Goal: Ask a question

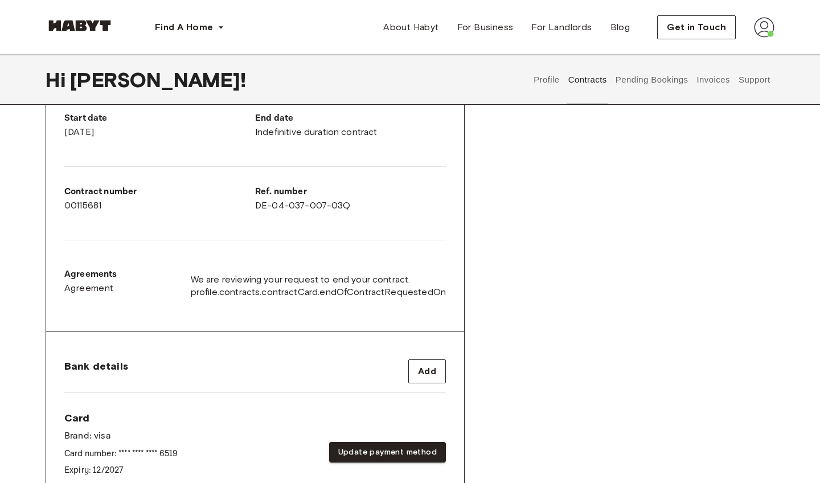
scroll to position [231, 0]
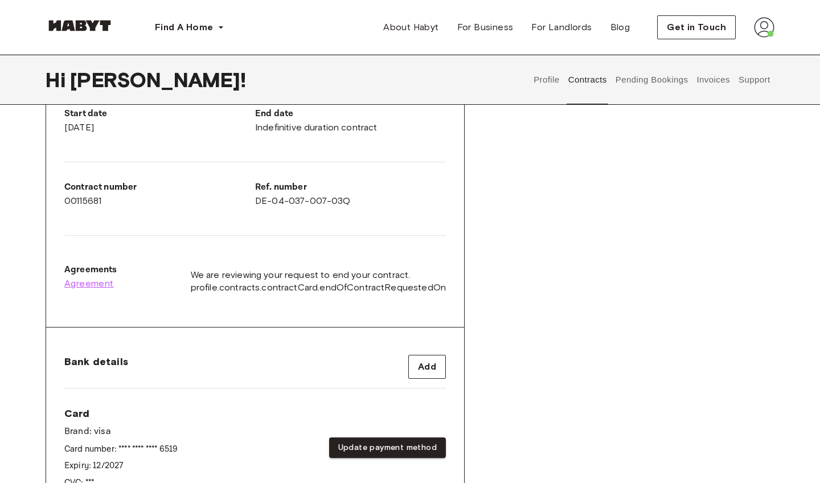
click at [101, 284] on span "Agreement" at bounding box center [89, 284] width 50 height 14
click at [584, 82] on button "Support" at bounding box center [754, 80] width 35 height 50
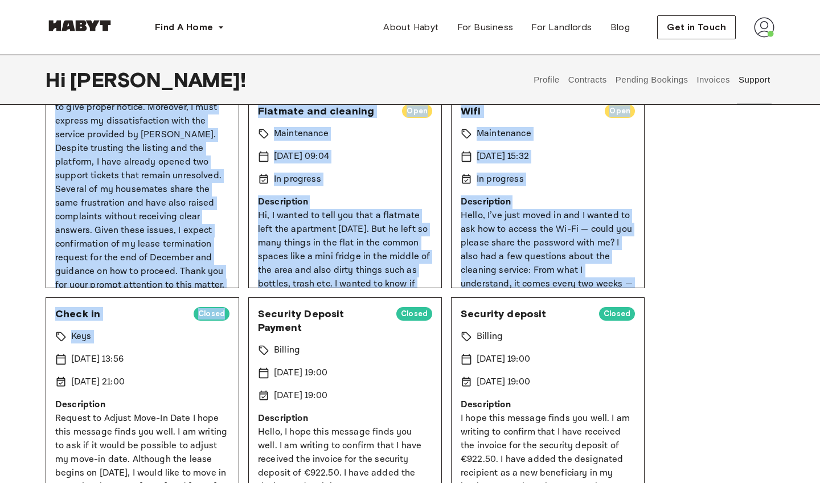
scroll to position [105, 0]
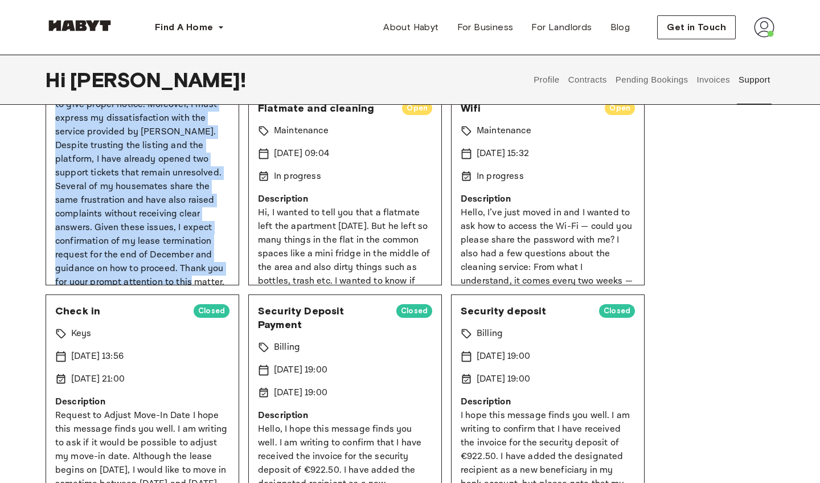
drag, startPoint x: 55, startPoint y: 276, endPoint x: 228, endPoint y: 268, distance: 172.8
click at [228, 268] on p "Hello, I am writing to formally request the termination of my lease at the end …" at bounding box center [142, 119] width 174 height 342
copy p "Hello, I am writing to formally request the termination of my lease at the end …"
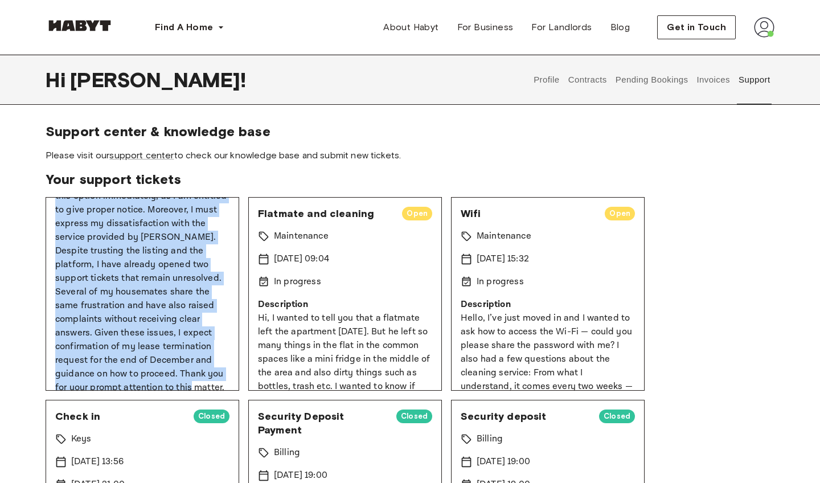
scroll to position [0, 0]
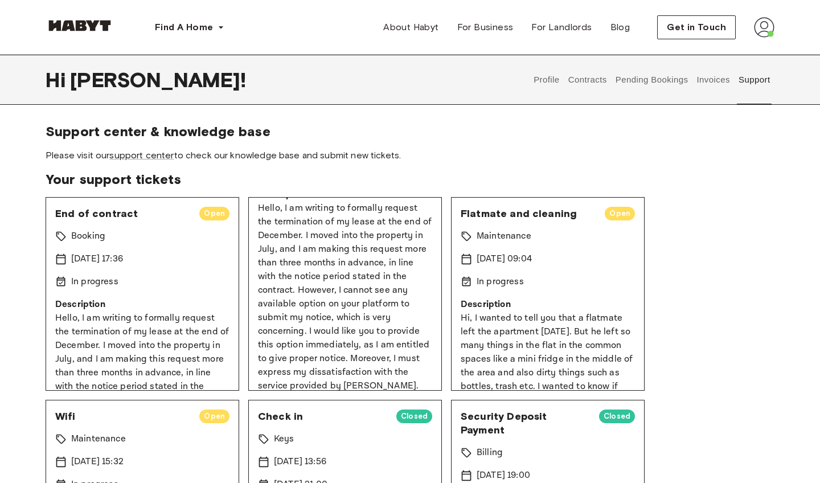
click at [362, 276] on p "Hello, I am writing to formally request the termination of my lease at the end …" at bounding box center [345, 373] width 174 height 342
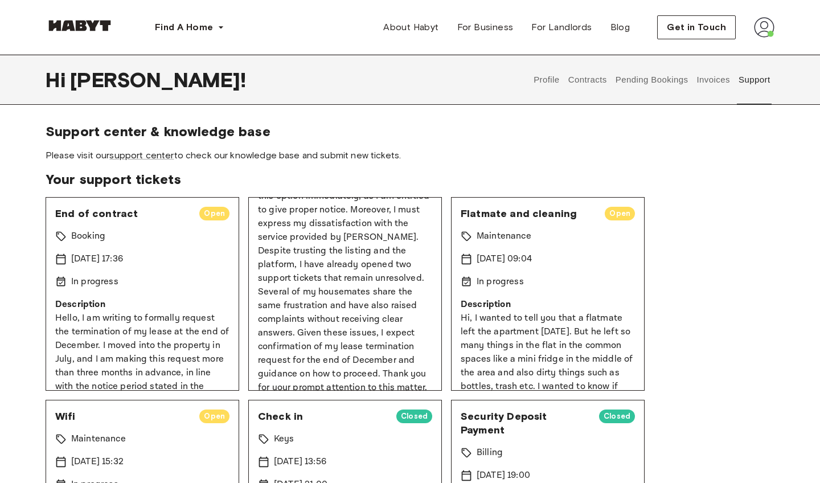
click at [362, 276] on p "Hello, I am writing to formally request the termination of my lease at the end …" at bounding box center [345, 224] width 174 height 342
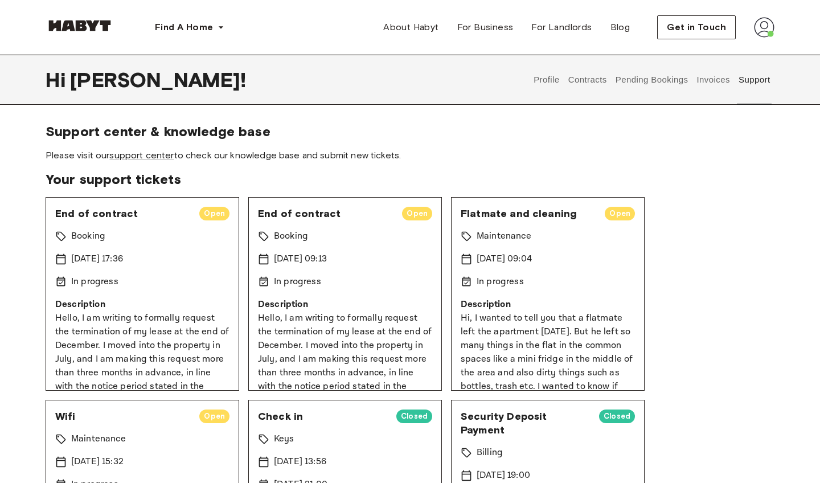
scroll to position [-1, 0]
click at [369, 299] on div "End of contract Open Booking [DATE] 09:13 In progress Description Hello, I am w…" at bounding box center [345, 294] width 194 height 194
click at [419, 215] on span "Open" at bounding box center [417, 213] width 30 height 11
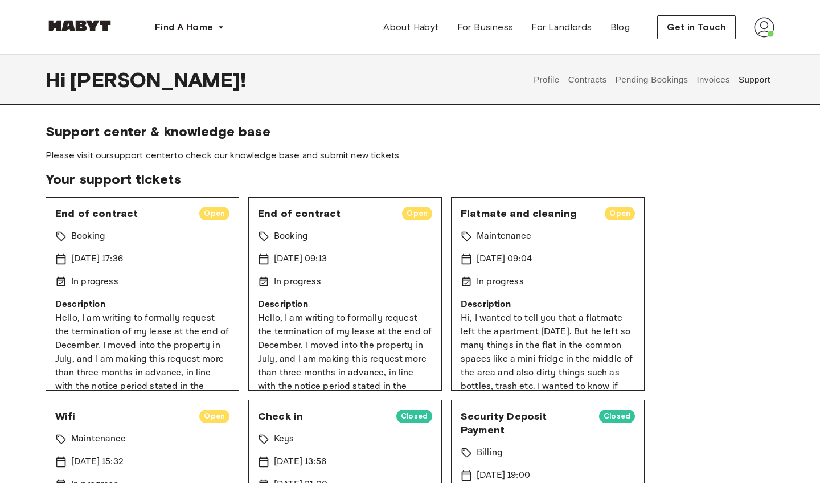
click at [302, 249] on div "End of contract Open Booking 8 Sep 2025 09:13 In progress Description Hello, I …" at bounding box center [345, 294] width 194 height 194
